Goal: Check status: Check status

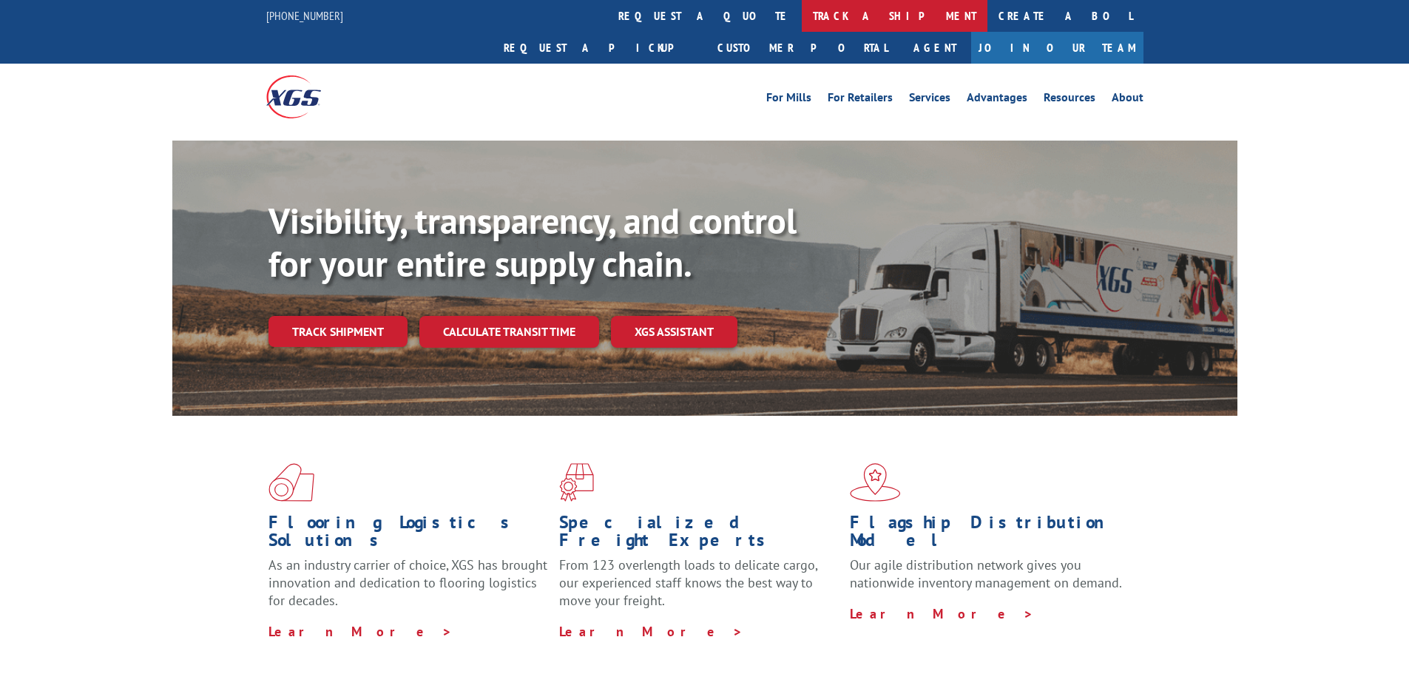
click at [802, 16] on link "track a shipment" at bounding box center [895, 16] width 186 height 32
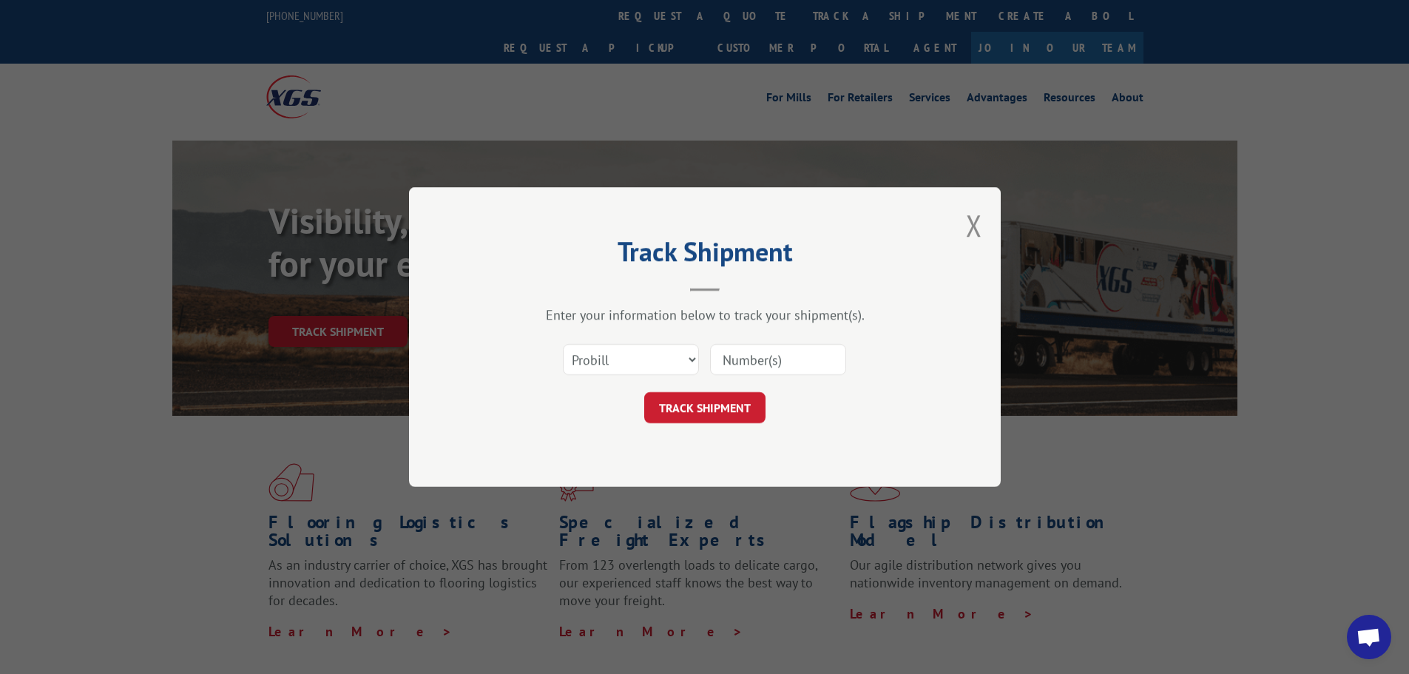
click at [747, 364] on input at bounding box center [778, 359] width 136 height 31
paste input "16331313"
type input "16331313"
click at [749, 409] on button "TRACK SHIPMENT" at bounding box center [704, 407] width 121 height 31
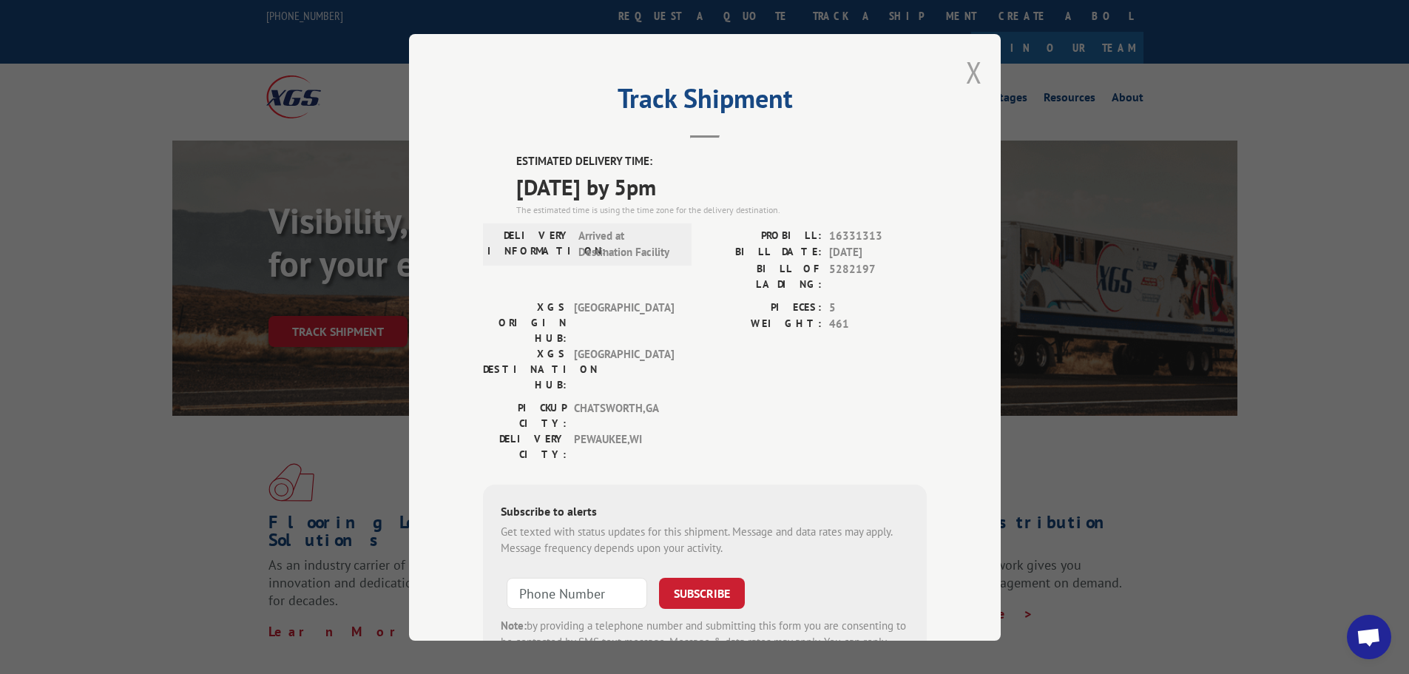
click at [968, 69] on button "Close modal" at bounding box center [974, 72] width 16 height 39
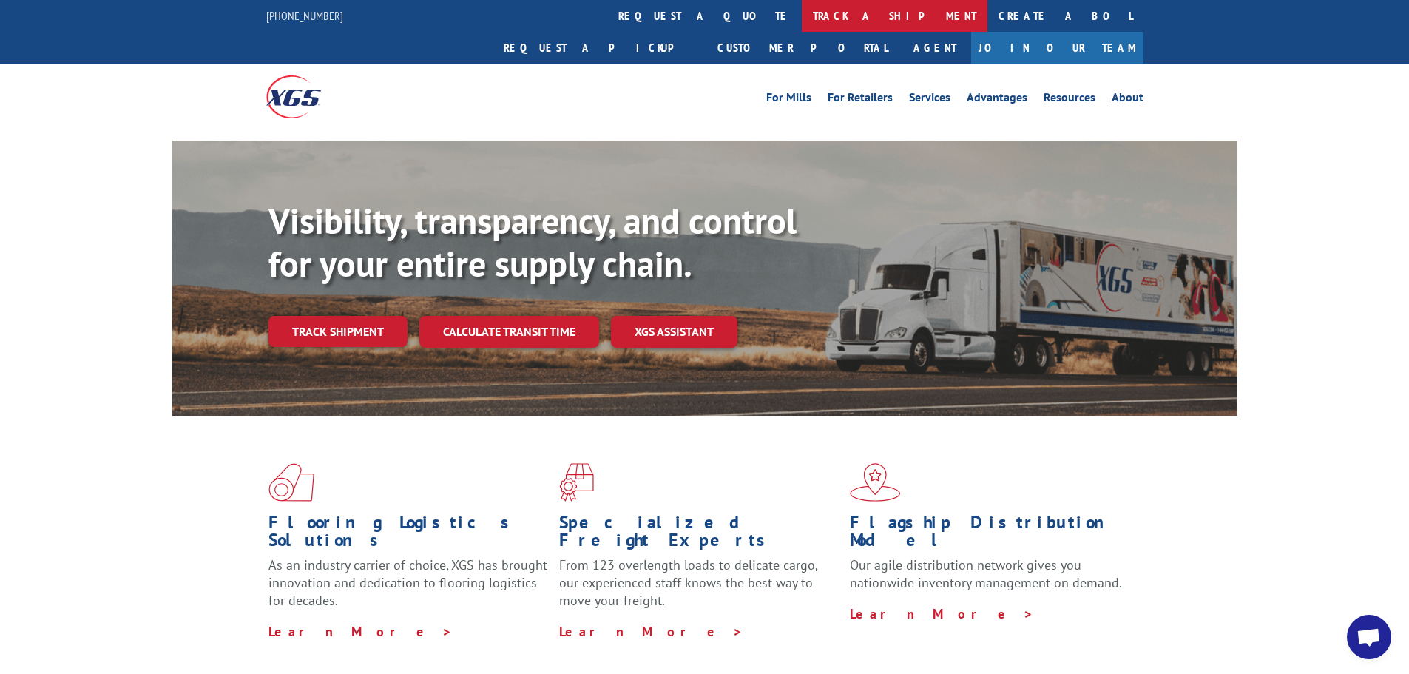
click at [802, 21] on link "track a shipment" at bounding box center [895, 16] width 186 height 32
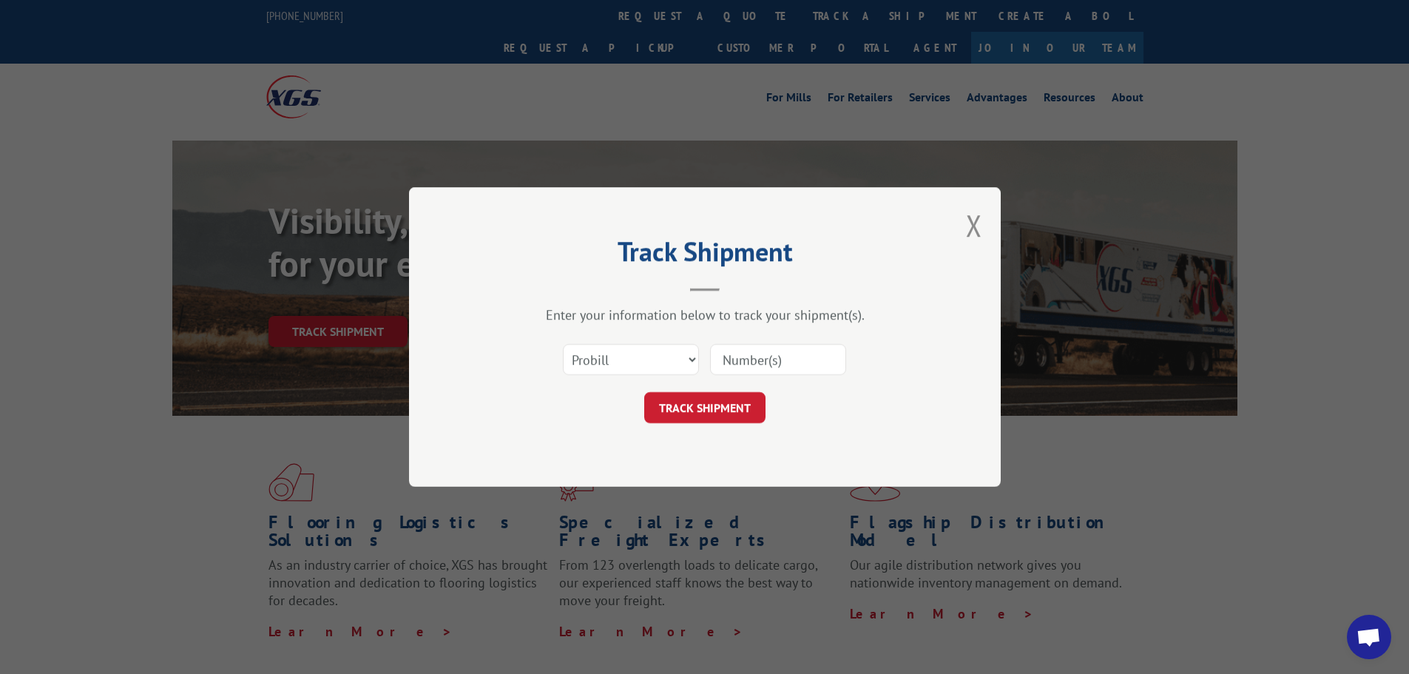
click at [750, 354] on input at bounding box center [778, 359] width 136 height 31
paste input "17616465"
type input "17616465"
click at [719, 401] on button "TRACK SHIPMENT" at bounding box center [704, 407] width 121 height 31
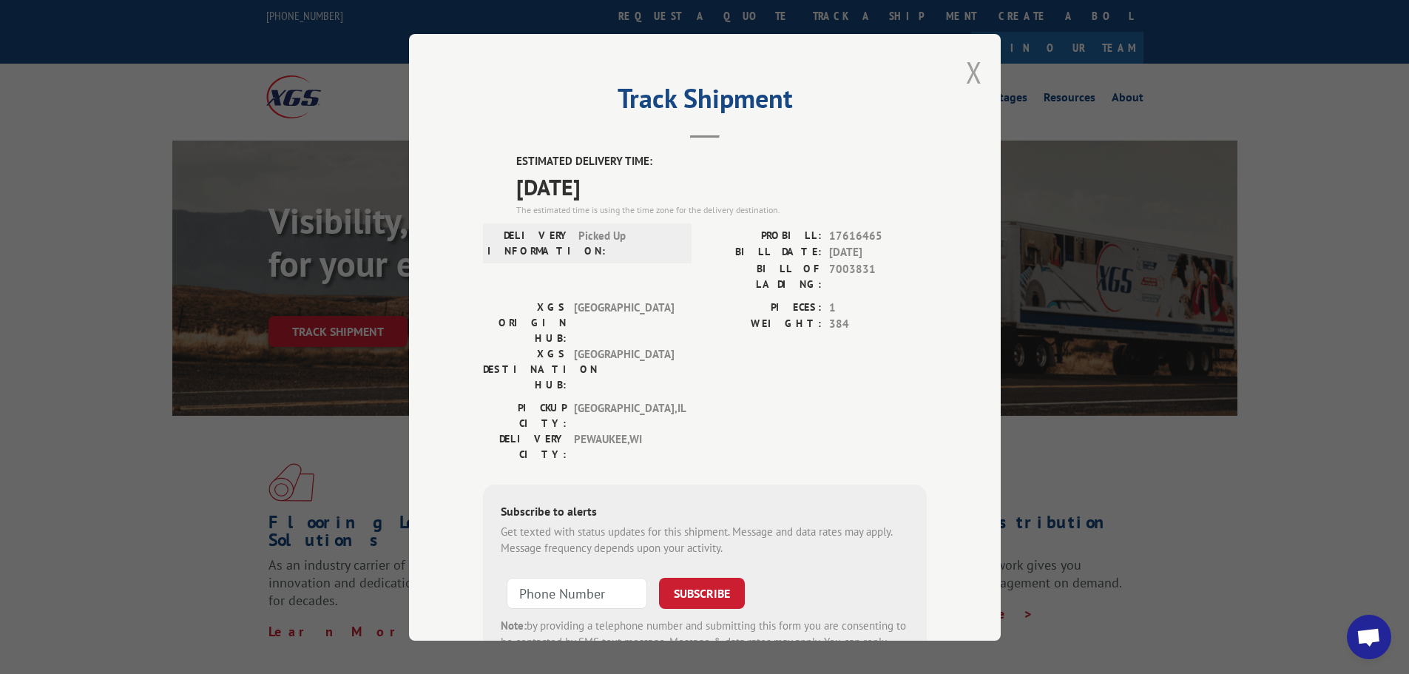
click at [969, 72] on button "Close modal" at bounding box center [974, 72] width 16 height 39
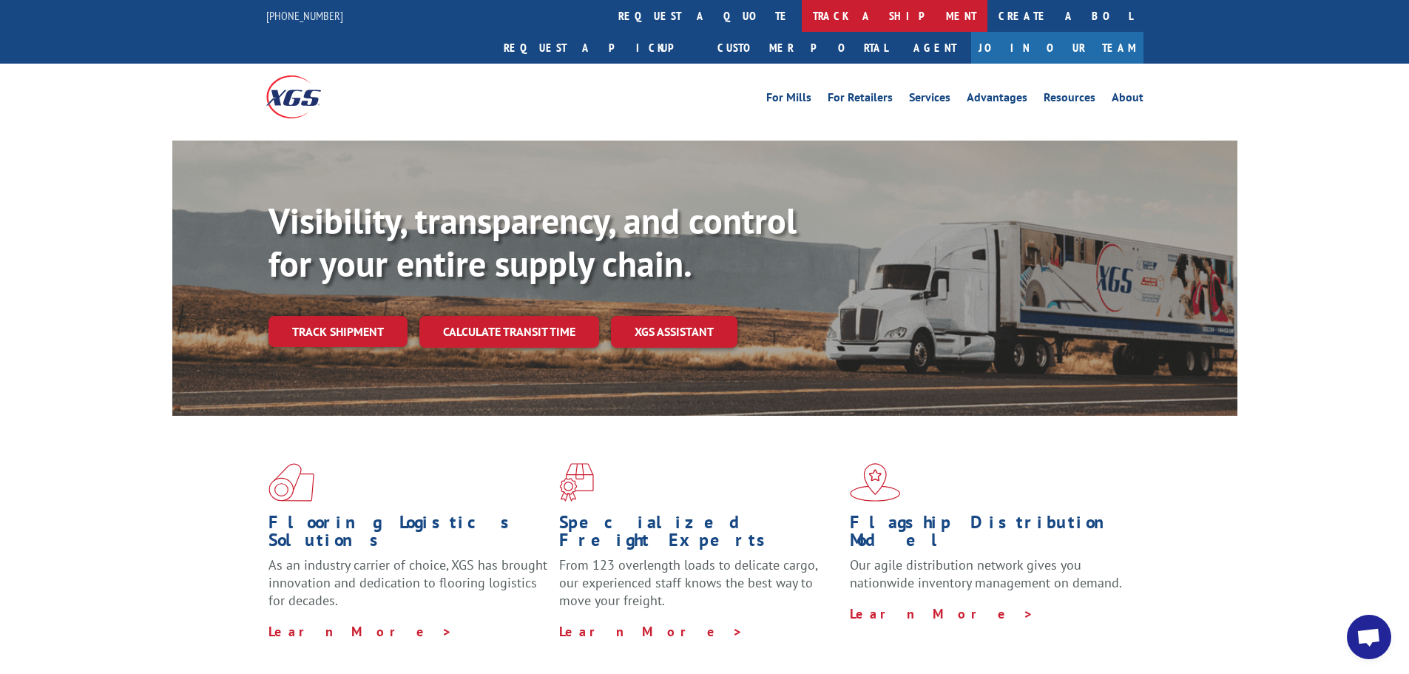
click at [802, 19] on link "track a shipment" at bounding box center [895, 16] width 186 height 32
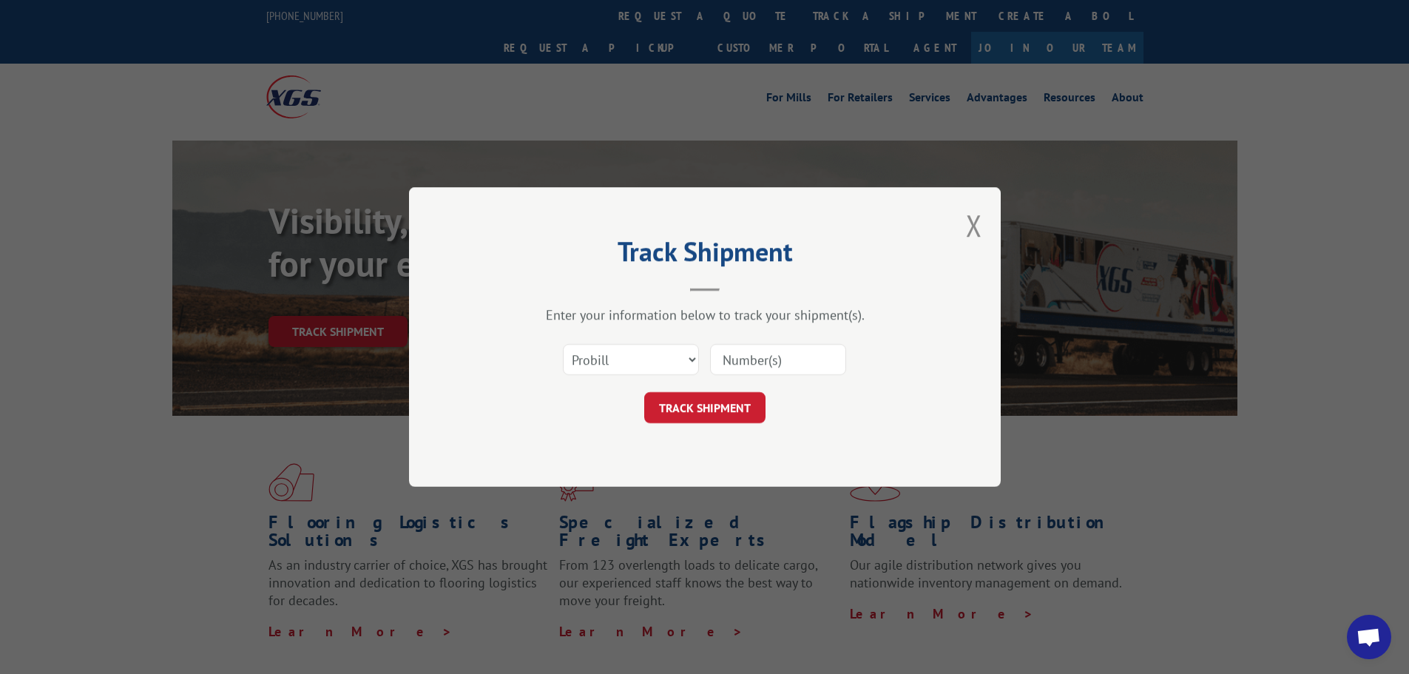
click at [766, 363] on input at bounding box center [778, 359] width 136 height 31
paste input "16331313"
type input "16331313"
click at [745, 416] on button "TRACK SHIPMENT" at bounding box center [704, 407] width 121 height 31
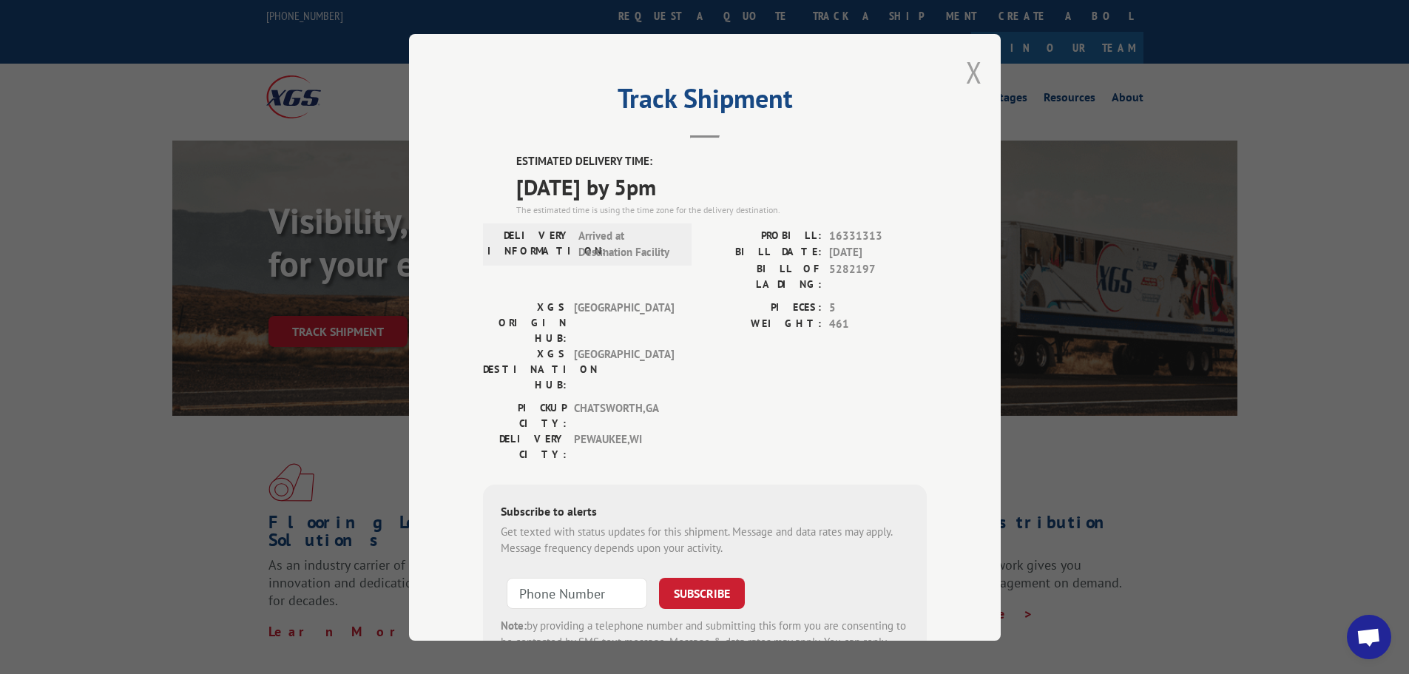
click at [966, 72] on button "Close modal" at bounding box center [974, 72] width 16 height 39
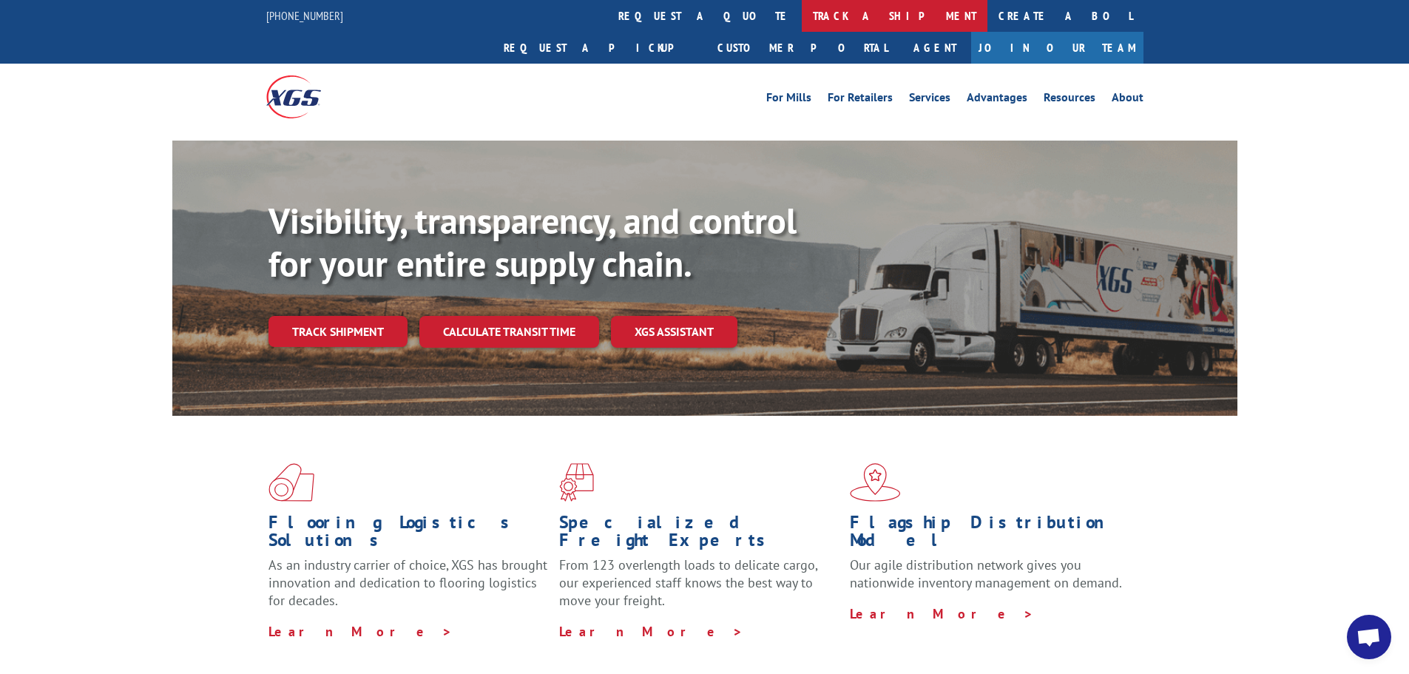
click at [802, 10] on link "track a shipment" at bounding box center [895, 16] width 186 height 32
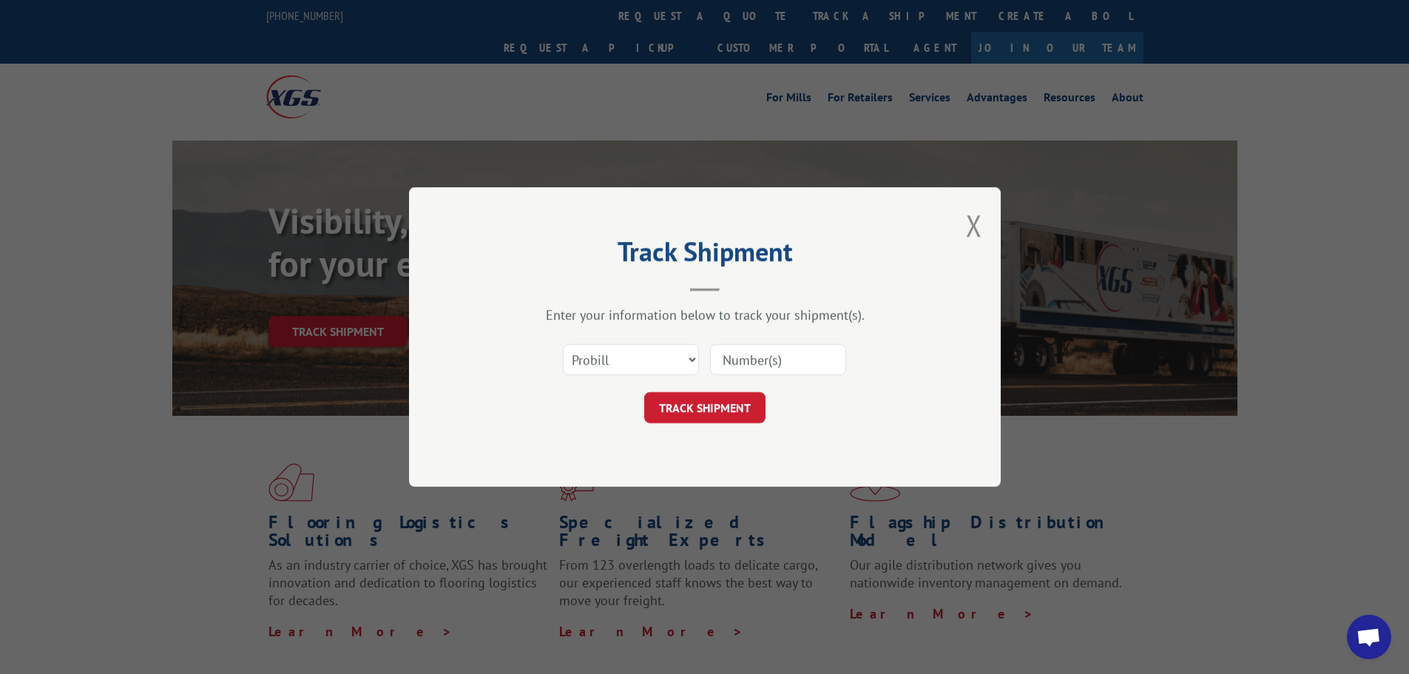
click at [731, 357] on input at bounding box center [778, 359] width 136 height 31
paste input "17616309"
type input "17616309"
click at [717, 405] on button "TRACK SHIPMENT" at bounding box center [704, 407] width 121 height 31
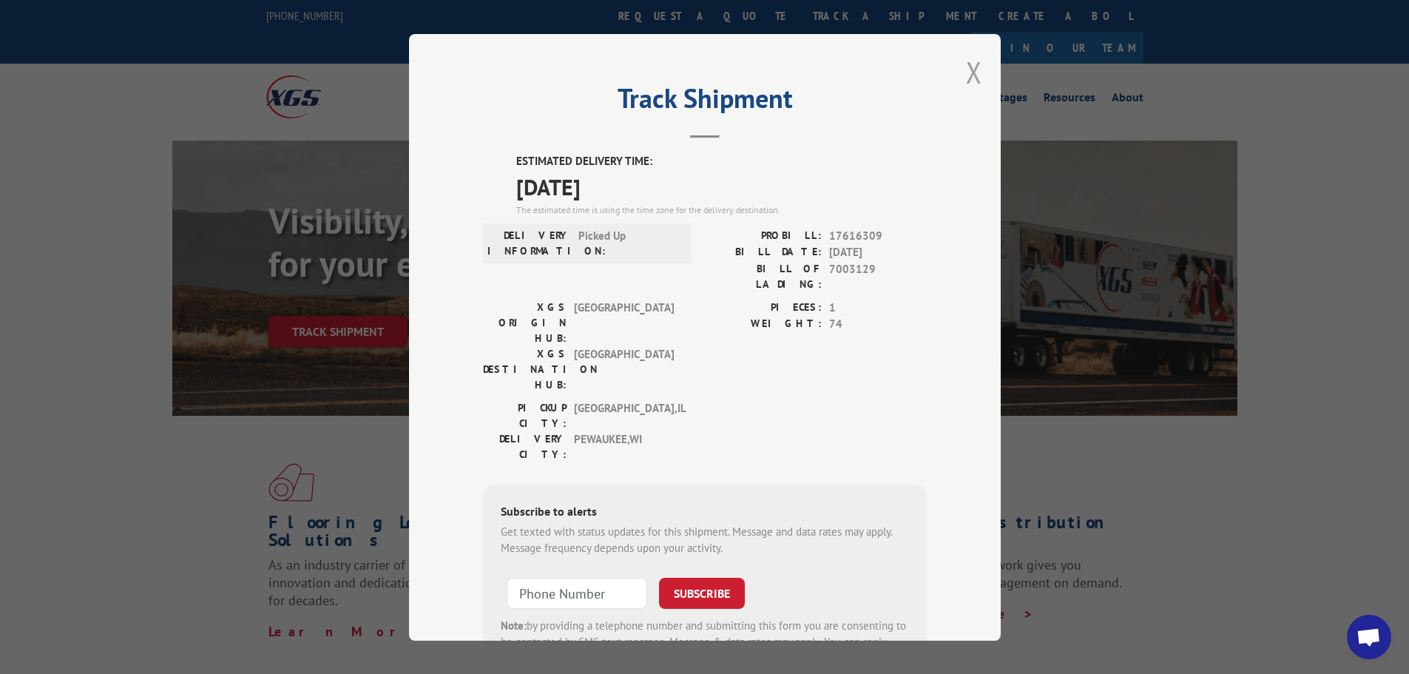
click at [966, 72] on button "Close modal" at bounding box center [974, 72] width 16 height 39
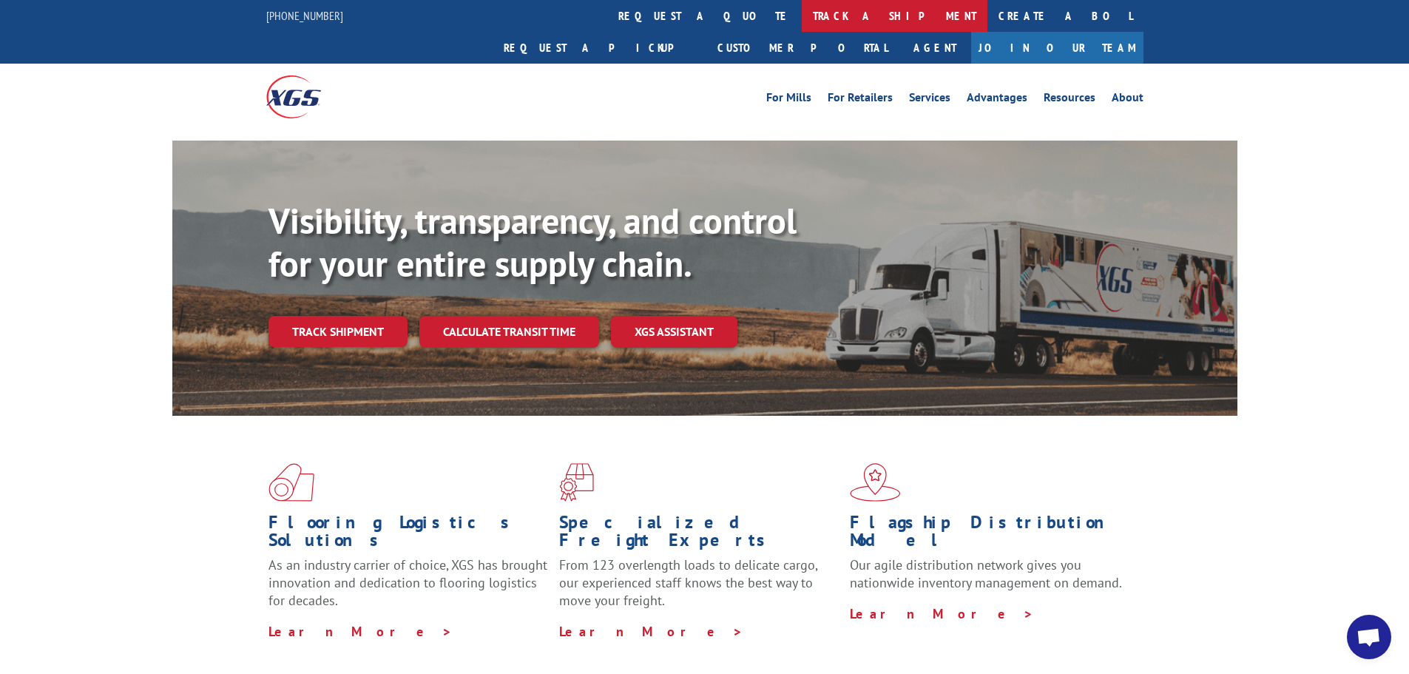
click at [802, 21] on link "track a shipment" at bounding box center [895, 16] width 186 height 32
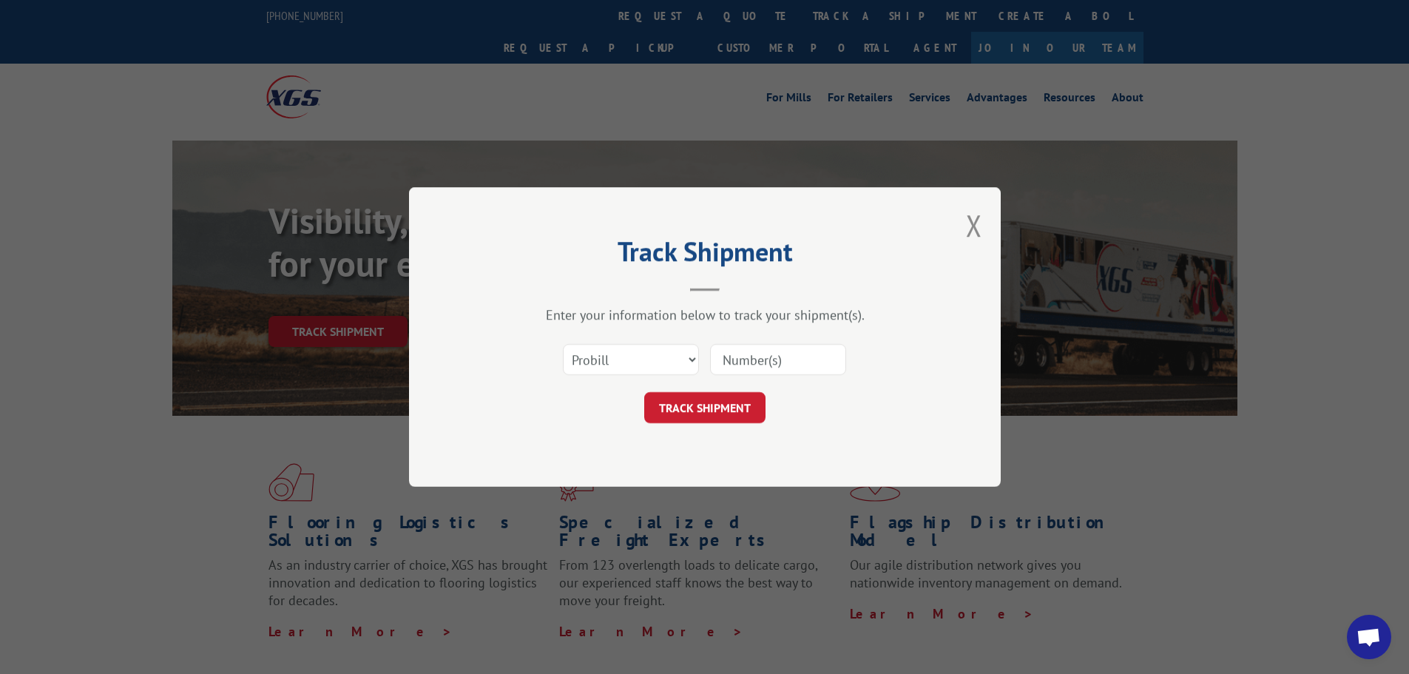
click at [720, 357] on input at bounding box center [778, 359] width 136 height 31
paste input "17521812"
type input "17521812"
click at [710, 411] on button "TRACK SHIPMENT" at bounding box center [704, 407] width 121 height 31
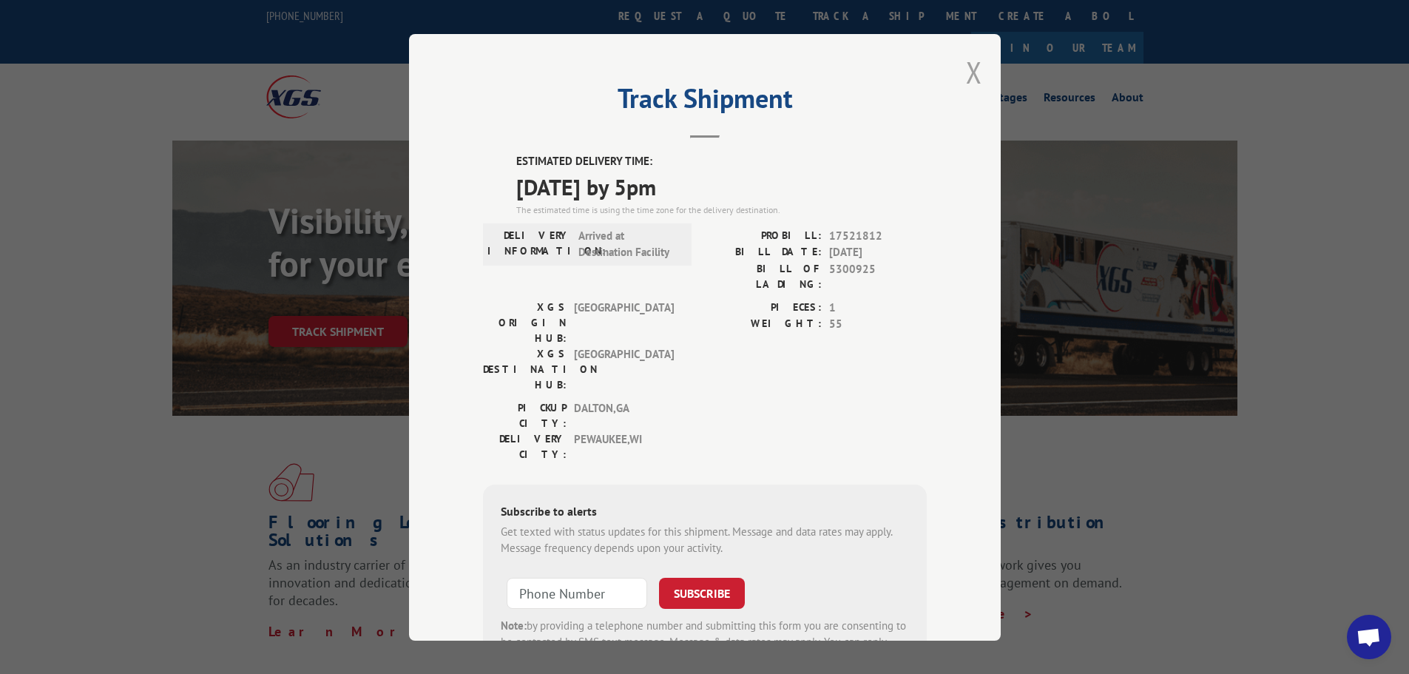
click at [970, 72] on button "Close modal" at bounding box center [974, 72] width 16 height 39
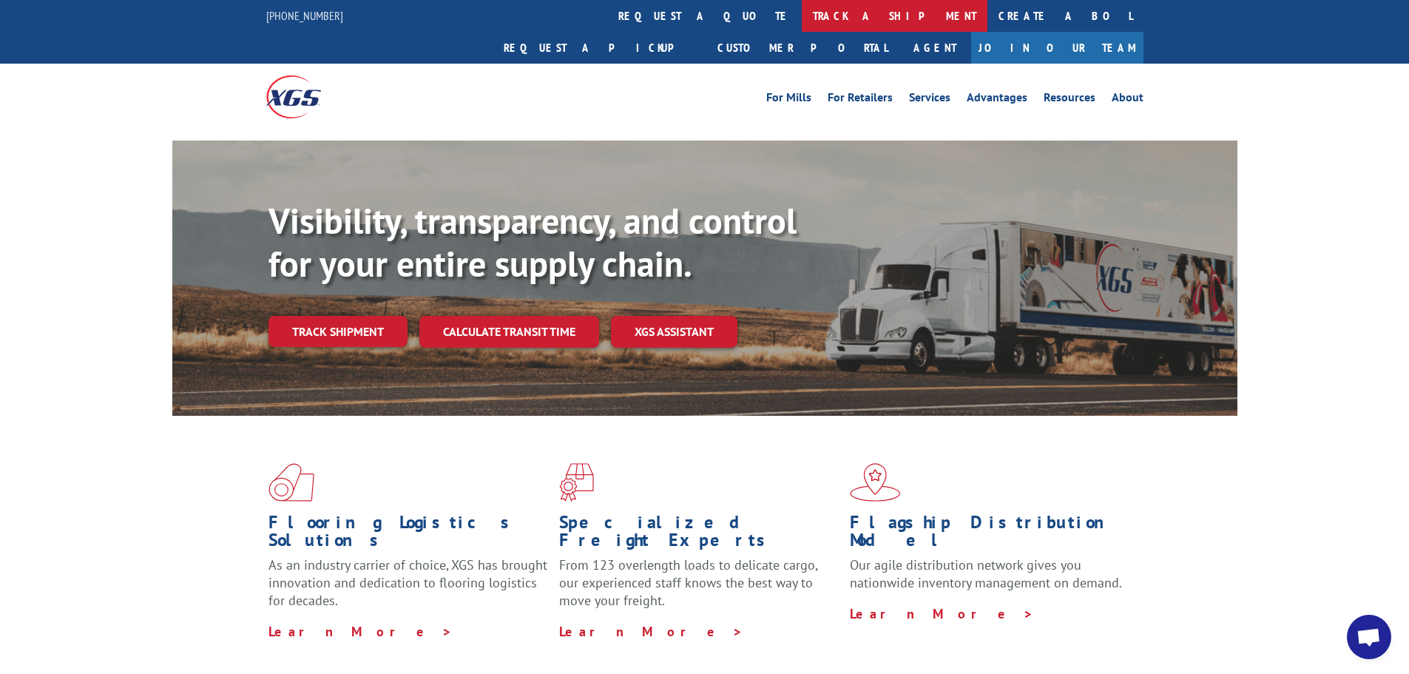
click at [802, 13] on link "track a shipment" at bounding box center [895, 16] width 186 height 32
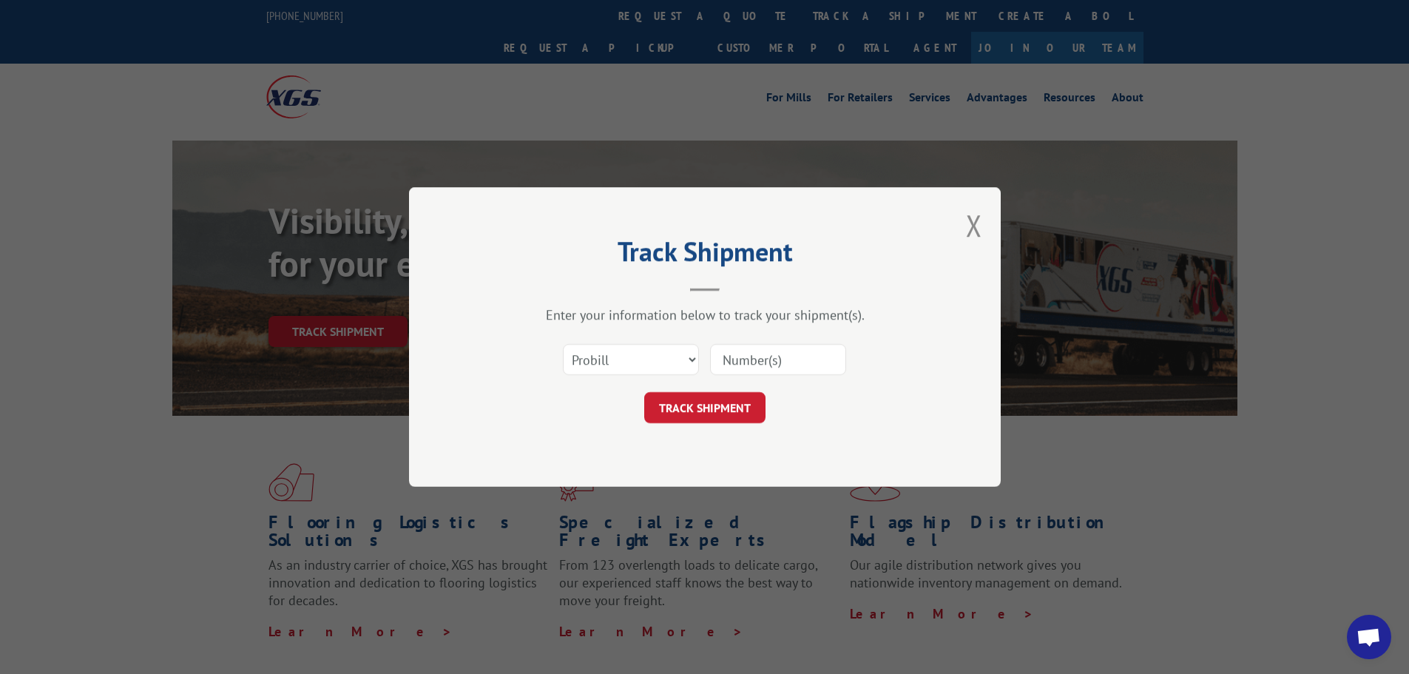
click at [750, 361] on input at bounding box center [778, 359] width 136 height 31
paste input "17473134"
type input "17473134"
click at [719, 404] on button "TRACK SHIPMENT" at bounding box center [704, 407] width 121 height 31
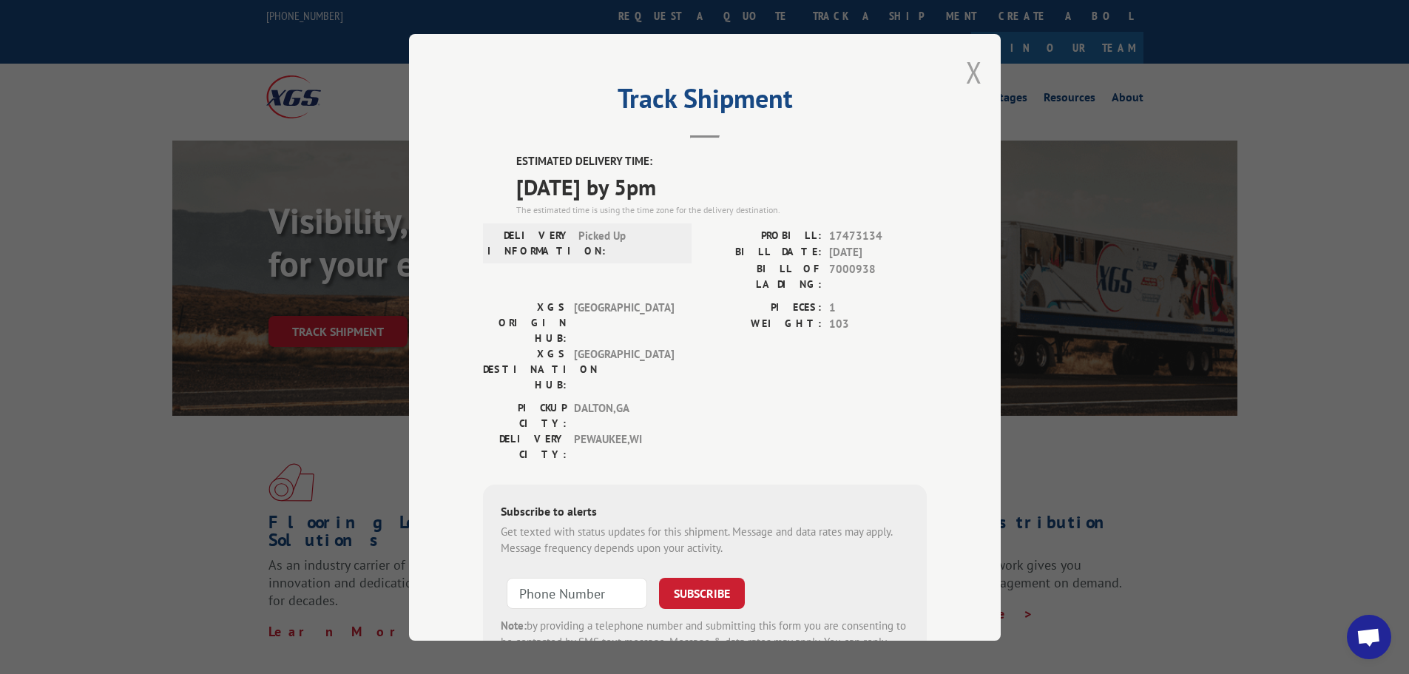
click at [969, 73] on button "Close modal" at bounding box center [974, 72] width 16 height 39
